Goal: Obtain resource: Obtain resource

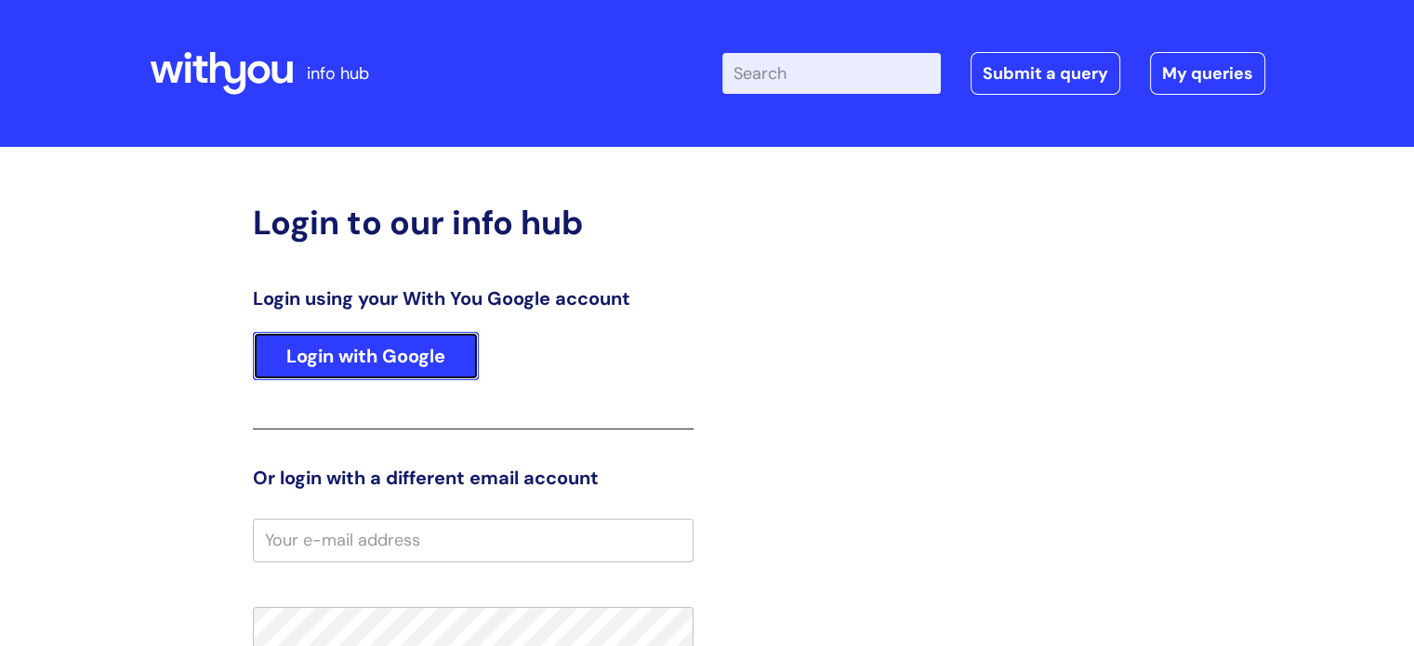
click at [357, 361] on link "Login with Google" at bounding box center [366, 356] width 226 height 48
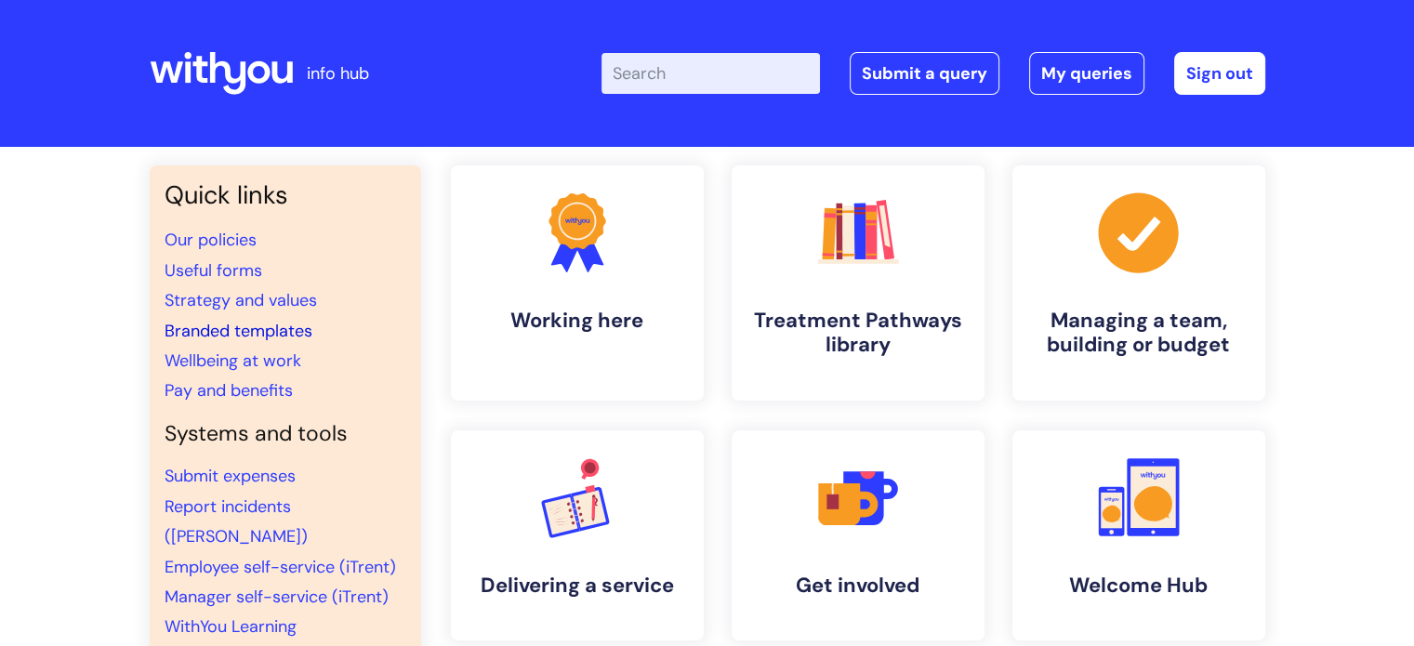
click at [232, 328] on link "Branded templates" at bounding box center [239, 331] width 148 height 22
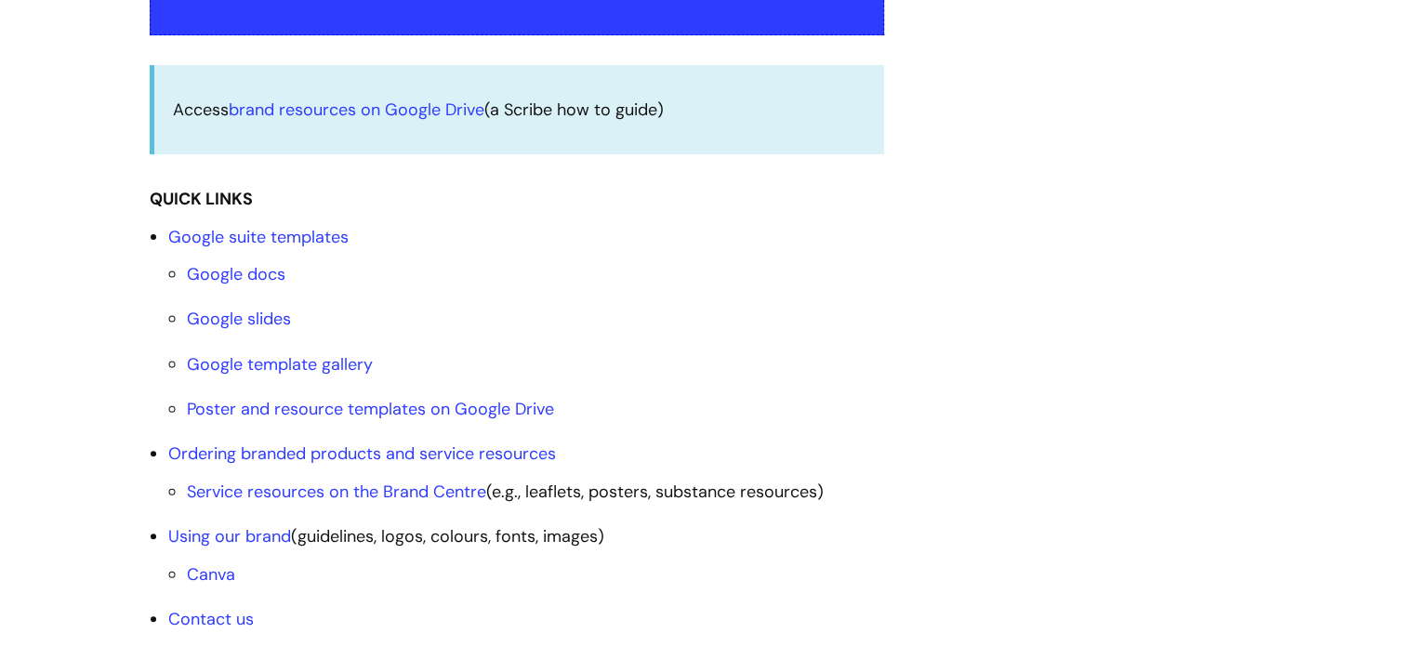
scroll to position [558, 0]
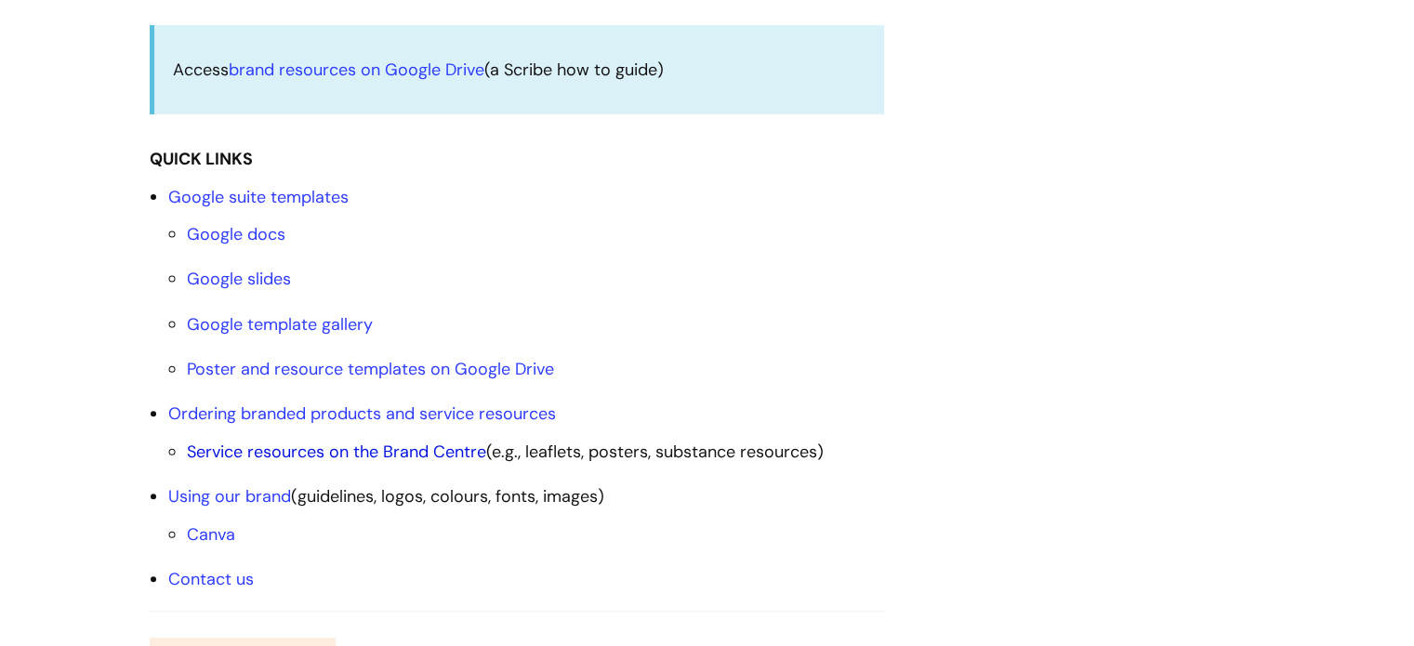
click at [399, 453] on link "Service resources on the Brand Centre" at bounding box center [336, 452] width 299 height 22
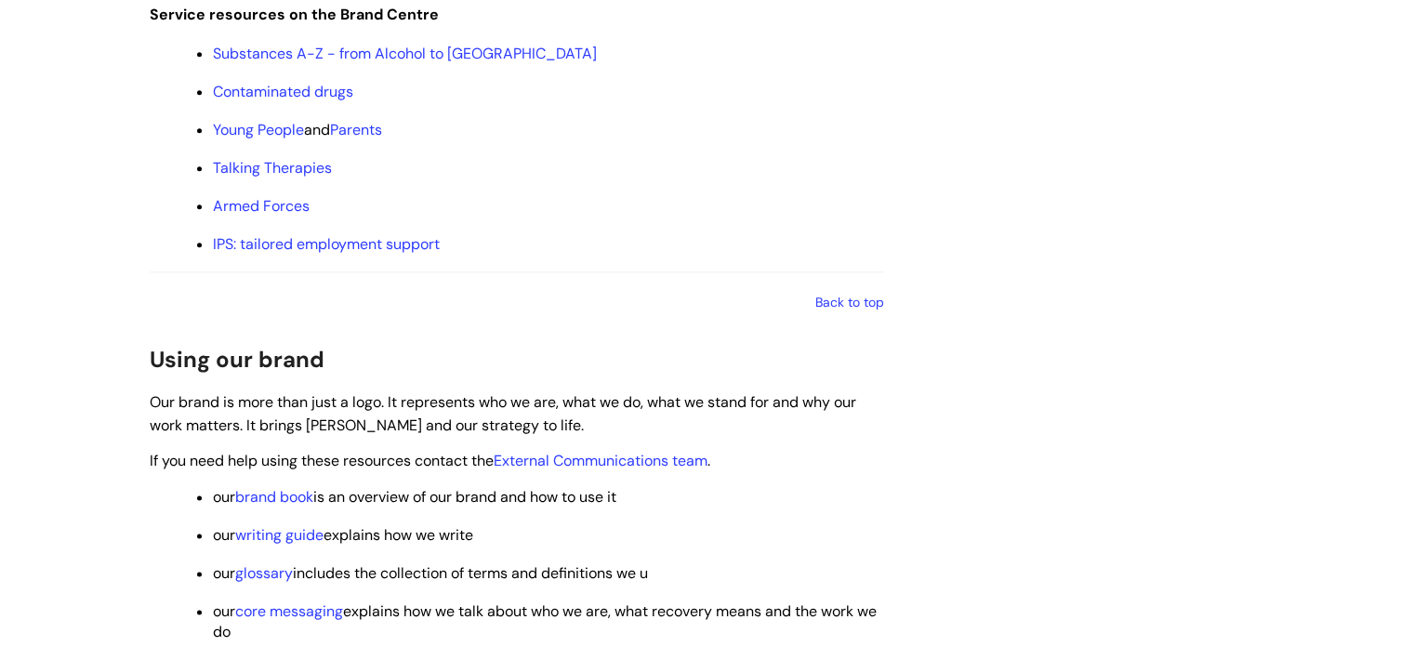
scroll to position [2168, 0]
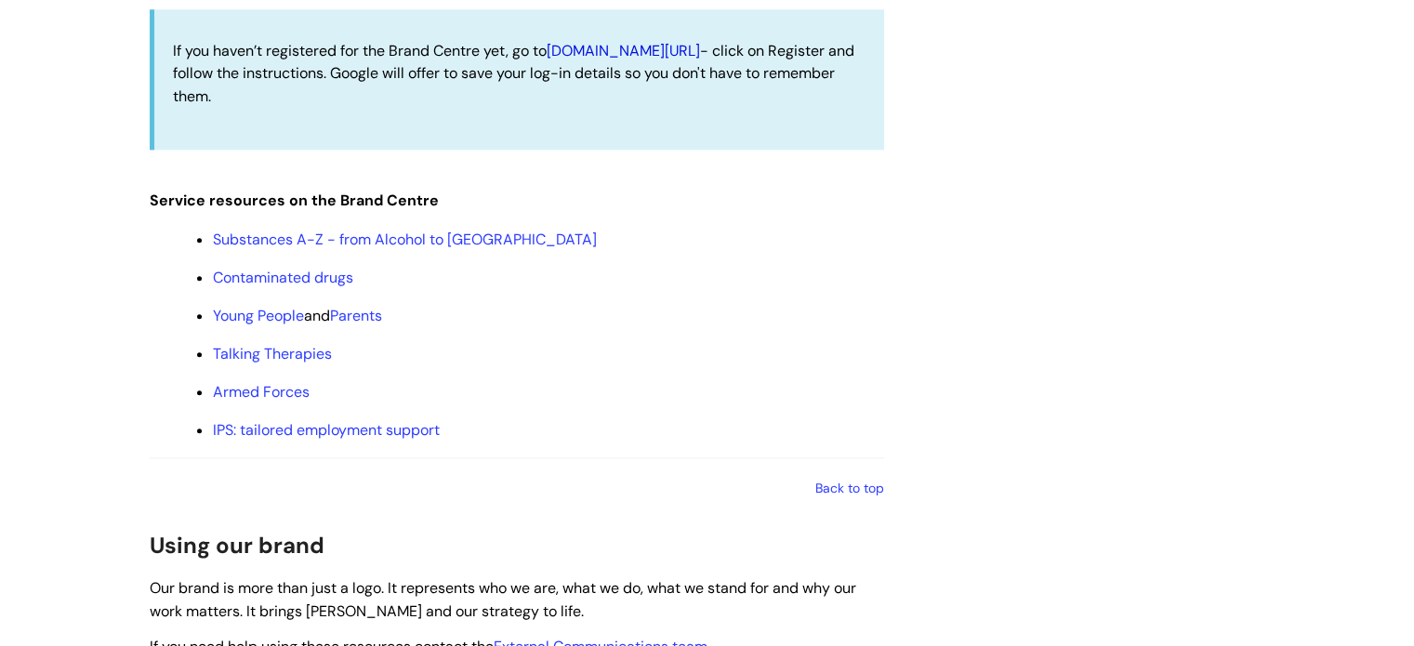
click at [655, 60] on link "withyoubrand.org.uk/auth/login" at bounding box center [623, 51] width 153 height 20
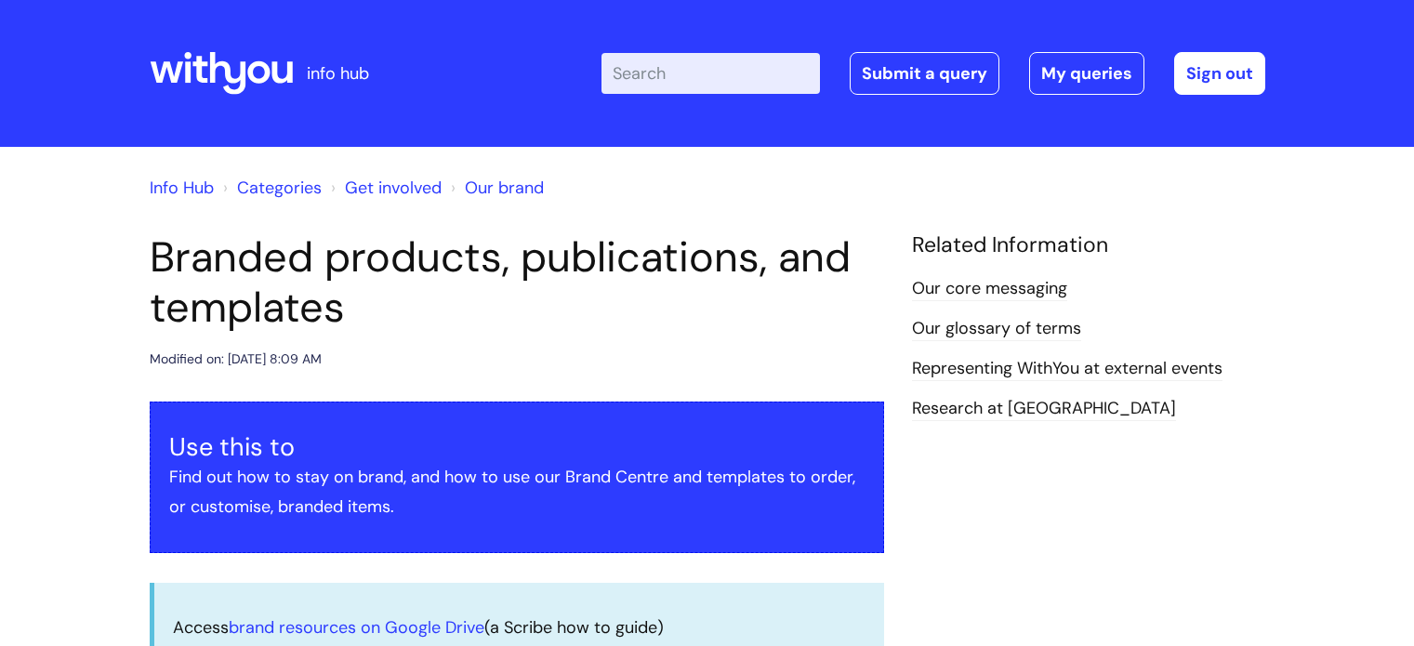
scroll to position [2168, 0]
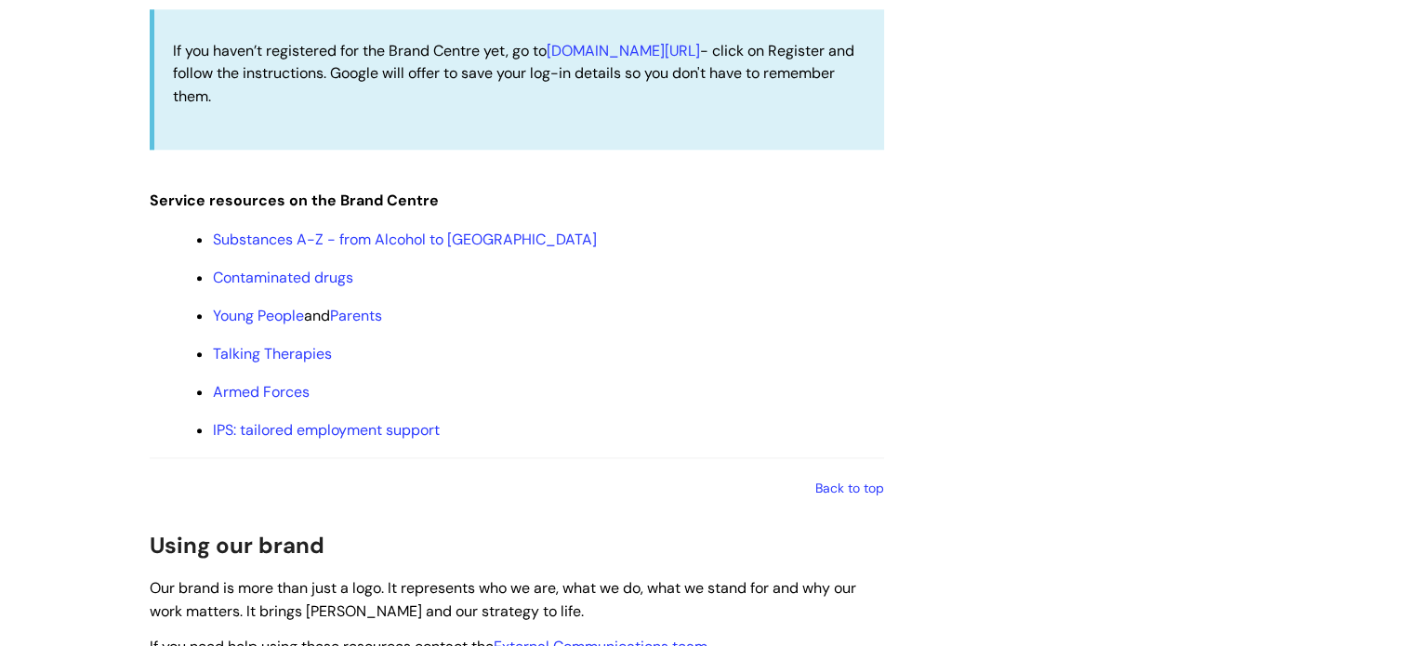
drag, startPoint x: 164, startPoint y: 57, endPoint x: 302, endPoint y: 92, distance: 142.9
click at [302, 92] on div "If you haven’t registered for the Brand Centre yet, go to withyoubrand.org.uk/a…" at bounding box center [517, 79] width 734 height 141
copy span "If you haven’t registered for the Brand Centre yet, go to withyoubrand.org.uk/a…"
